Goal: Information Seeking & Learning: Learn about a topic

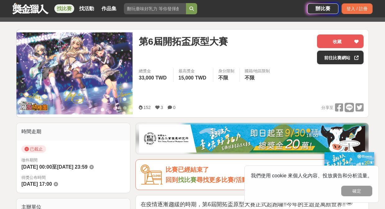
scroll to position [82, 0]
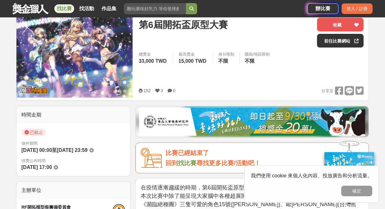
click at [187, 27] on span "第6屆開拓盃原型大賽" at bounding box center [183, 25] width 89 height 14
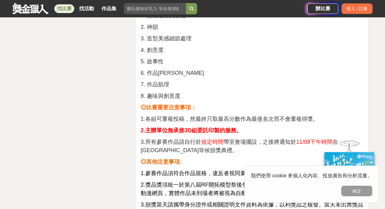
scroll to position [1267, 0]
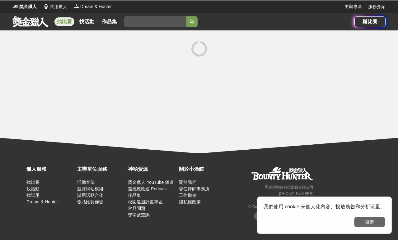
click at [367, 209] on button "確定" at bounding box center [369, 222] width 31 height 11
click at [367, 209] on div "獵人服務 找比賽 找活動 找試用 Dream & Hunter 主辦單位服務 活動宣傳 競賽網站模組 試用活動合作 張貼比賽佈告 神秘資源 獎金獵人 YouT…" at bounding box center [199, 196] width 398 height 87
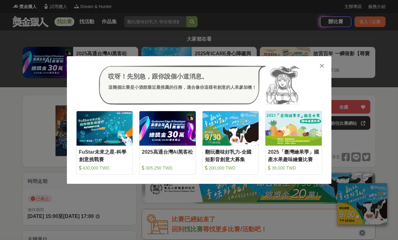
drag, startPoint x: 321, startPoint y: 66, endPoint x: 239, endPoint y: 3, distance: 103.3
click at [321, 66] on icon at bounding box center [321, 66] width 5 height 6
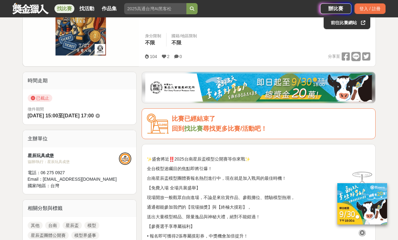
scroll to position [113, 0]
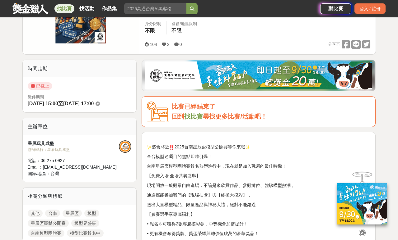
click at [244, 82] on img at bounding box center [258, 76] width 226 height 28
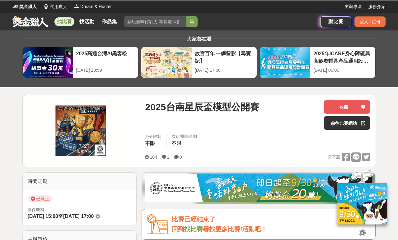
click at [352, 202] on img at bounding box center [362, 203] width 50 height 41
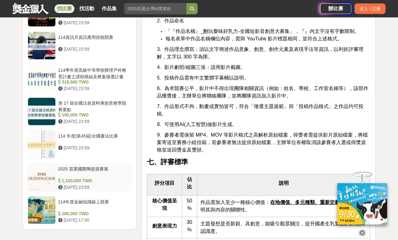
scroll to position [875, 0]
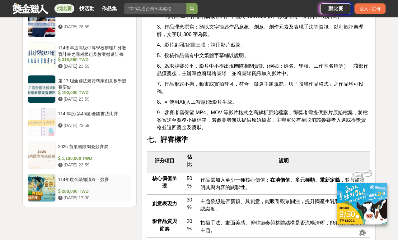
click at [93, 179] on div "114年度金融知識線上競賽" at bounding box center [93, 183] width 71 height 12
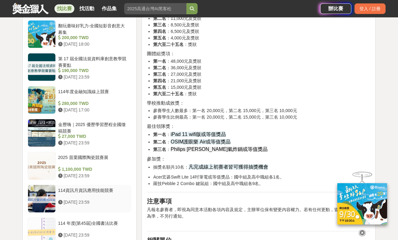
scroll to position [532, 0]
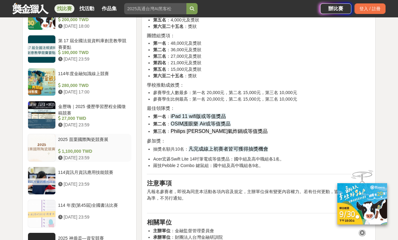
click at [95, 139] on div "2025 苗栗國際陶瓷競賽展" at bounding box center [93, 142] width 71 height 12
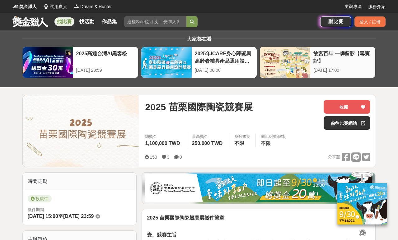
click at [364, 63] on div "故宮百年 一瞬留影【尋寶記】" at bounding box center [342, 57] width 59 height 14
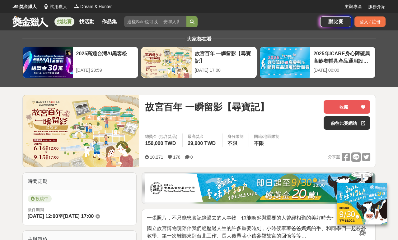
click at [213, 109] on span "故宮百年 一瞬留影【尋寶記】" at bounding box center [207, 107] width 124 height 14
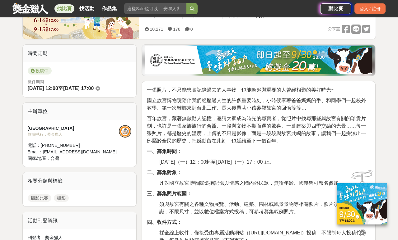
scroll to position [133, 0]
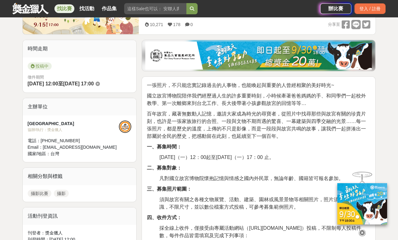
click at [235, 129] on span "百年故宮，藏著無數動人記憶，邀請大家成為時光的尋寶者，從照片中找尋那些與故宮有關的珍貴片刻，也許是一張家族旅行的合照、一段與文物不期而遇的驚喜、一幕建築與四季…" at bounding box center [256, 125] width 219 height 28
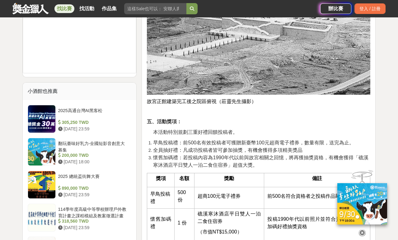
scroll to position [565, 0]
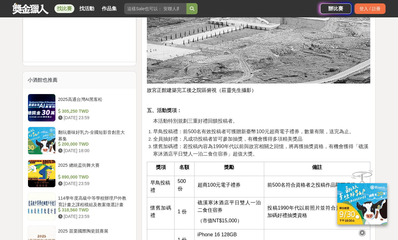
click at [317, 144] on span "懷舊加碼禮：若投稿內容為1990年代以前與故宮相關之回憶，將再獲抽獎資格，有機會獲得「礁溪寒沐酒店平日雙人一泊二食住宿券」超值大獎。" at bounding box center [260, 150] width 215 height 13
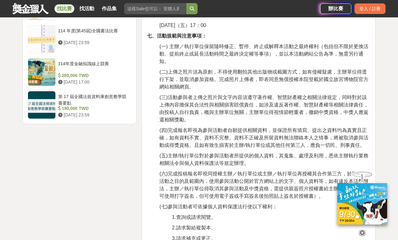
scroll to position [964, 0]
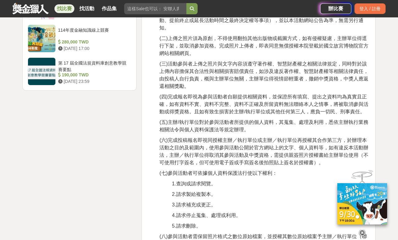
click at [363, 209] on icon at bounding box center [361, 233] width 7 height 7
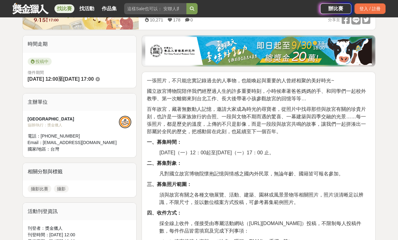
scroll to position [138, 0]
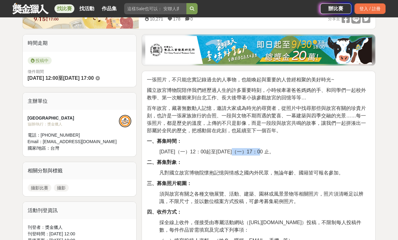
drag, startPoint x: 242, startPoint y: 152, endPoint x: 265, endPoint y: 150, distance: 23.1
click at [265, 150] on span "2025年6月16日（一）12：00起至2025年9月15日（一）17：00 止。" at bounding box center [216, 151] width 114 height 5
click at [274, 153] on span "2025年6月16日（一）12：00起至2025年9月15日（一）17：00 止。" at bounding box center [216, 151] width 114 height 5
click at [258, 152] on span "2025年6月16日（一）12：00起至2025年9月15日（一）17：00 止。" at bounding box center [216, 151] width 114 height 5
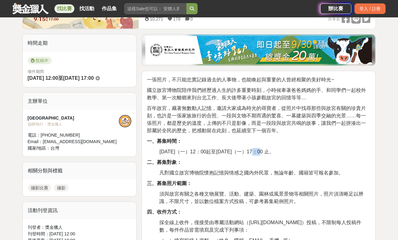
click at [258, 152] on span "2025年6月16日（一）12：00起至2025年9月15日（一）17：00 止。" at bounding box center [216, 151] width 114 height 5
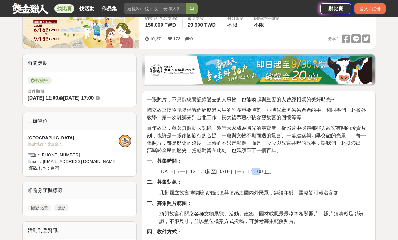
scroll to position [0, 0]
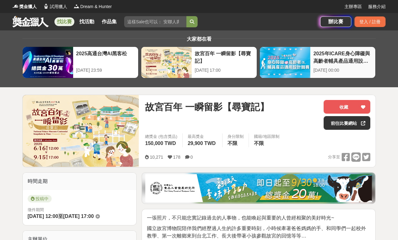
click at [365, 53] on div "2025年ICARE身心障礙與高齡者輔具產品通用設計競賽" at bounding box center [342, 57] width 59 height 14
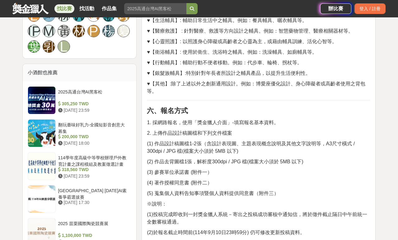
scroll to position [614, 0]
